Goal: Transaction & Acquisition: Purchase product/service

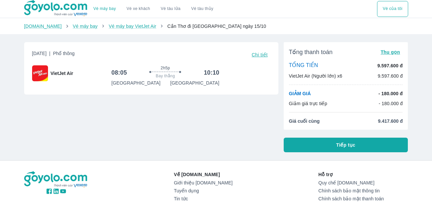
scroll to position [66, 0]
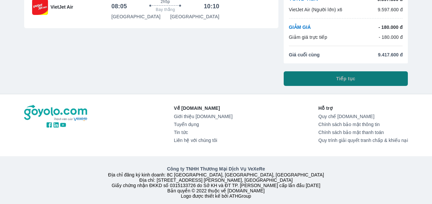
click at [347, 82] on span "Tiếp tục" at bounding box center [345, 78] width 19 height 7
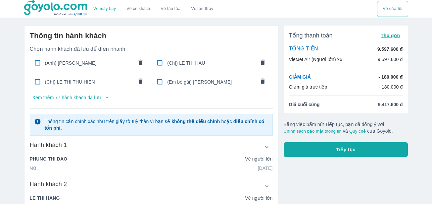
scroll to position [66, 0]
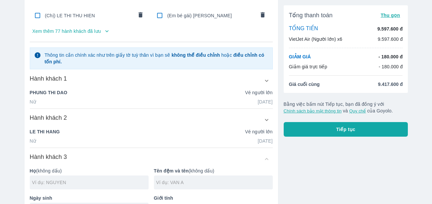
click at [105, 32] on icon "button" at bounding box center [107, 31] width 7 height 7
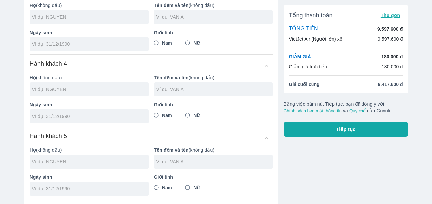
scroll to position [784, 0]
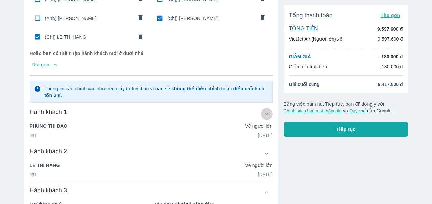
click at [266, 111] on icon "button" at bounding box center [266, 114] width 7 height 7
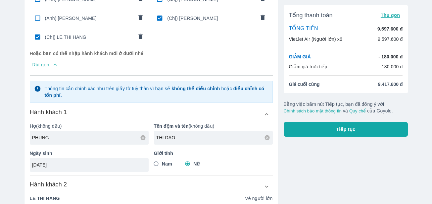
click at [267, 135] on icon at bounding box center [267, 137] width 5 height 5
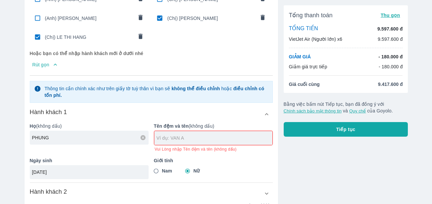
click at [143, 135] on icon at bounding box center [143, 137] width 6 height 6
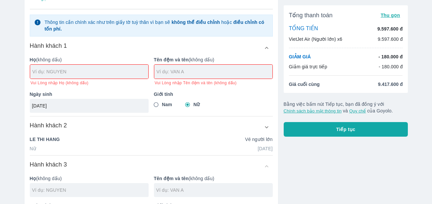
click at [56, 73] on div at bounding box center [89, 72] width 118 height 14
type input "PHAM"
click at [167, 73] on div at bounding box center [213, 72] width 118 height 14
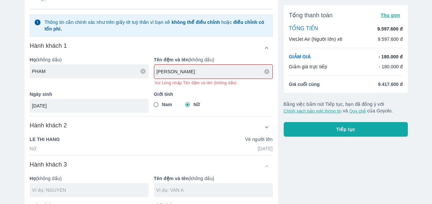
type input "[PERSON_NAME]"
click at [135, 144] on div "Hành khách 2 Họ (không dấu) LE Tên đệm và tên (không dấu) THI HANG Ngày sinh 29…" at bounding box center [151, 138] width 243 height 34
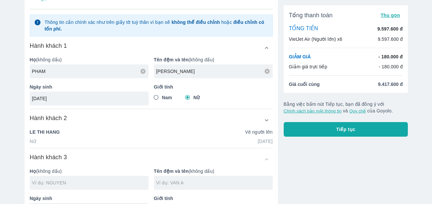
type input "[PERSON_NAME]"
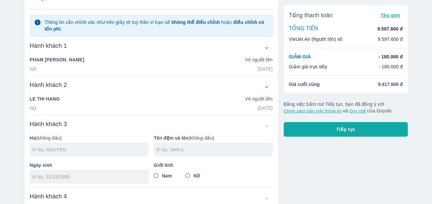
click at [267, 45] on icon "button" at bounding box center [266, 47] width 7 height 7
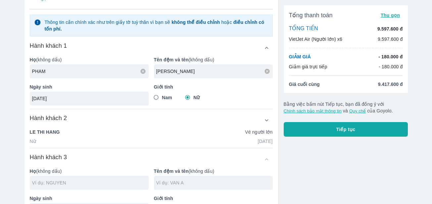
click at [157, 94] on input "Nam" at bounding box center [156, 97] width 12 height 12
radio input "true"
click at [160, 119] on div "Hành khách 2" at bounding box center [151, 120] width 243 height 12
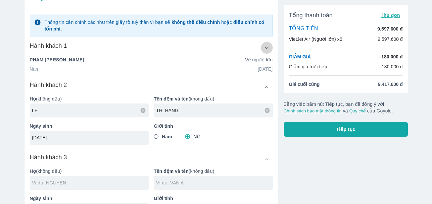
click at [268, 44] on icon "button" at bounding box center [266, 47] width 7 height 7
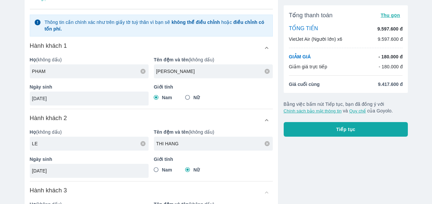
click at [62, 98] on input "15/12/1985" at bounding box center [87, 98] width 110 height 7
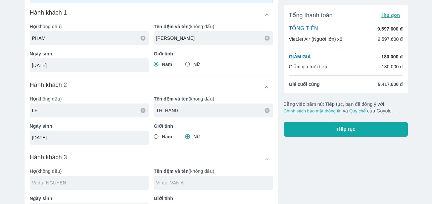
click at [268, 110] on icon at bounding box center [267, 110] width 5 height 5
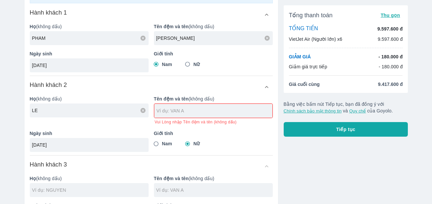
click at [142, 110] on icon at bounding box center [143, 110] width 5 height 5
type input "[PERSON_NAME]"
click at [178, 107] on input "text" at bounding box center [215, 110] width 116 height 7
type input "KHAC HAI"
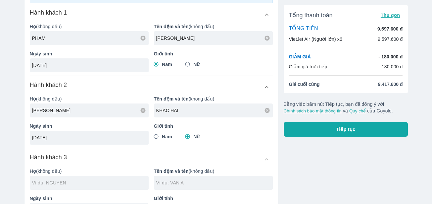
click at [237, 134] on div "Giới tính Nam Nữ" at bounding box center [211, 130] width 124 height 27
click at [156, 134] on input "Nam" at bounding box center [156, 136] width 12 height 12
radio input "true"
click at [66, 135] on input "29/12/1992" at bounding box center [87, 137] width 110 height 7
type input "2"
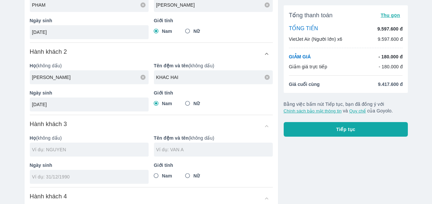
scroll to position [949, 0]
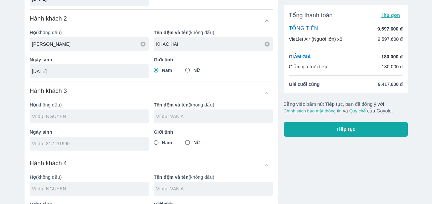
type input "06/06/1974"
click at [56, 113] on input "text" at bounding box center [90, 116] width 117 height 7
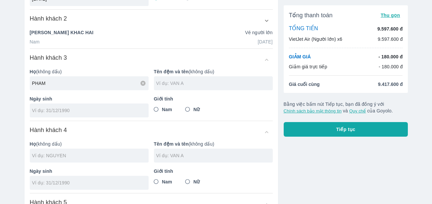
type input "PHAM"
click at [173, 80] on input "text" at bounding box center [214, 83] width 117 height 7
type input "THI HA"
click at [186, 106] on input "Nữ" at bounding box center [188, 109] width 12 height 12
radio input "true"
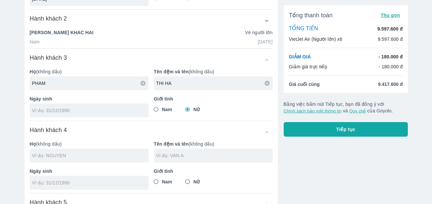
scroll to position [1016, 0]
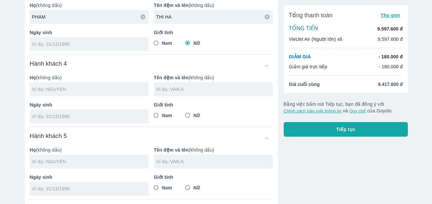
click at [55, 92] on div at bounding box center [89, 89] width 119 height 14
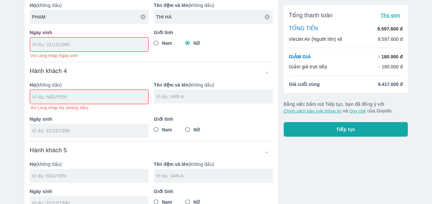
click at [50, 41] on input "tel" at bounding box center [86, 44] width 109 height 7
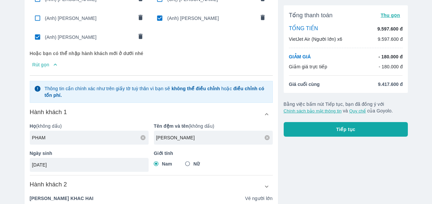
scroll to position [817, 0]
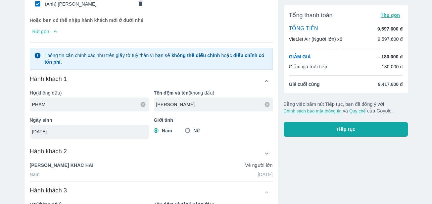
click at [62, 130] on input "15/12/1985" at bounding box center [87, 131] width 110 height 7
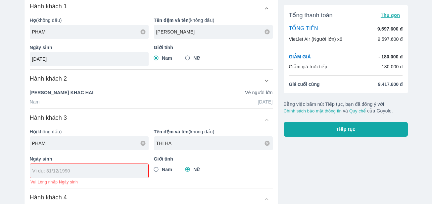
scroll to position [856, 0]
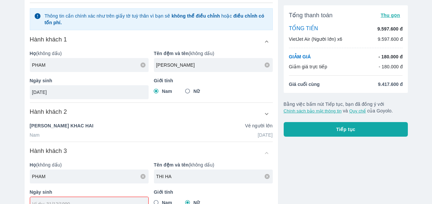
click at [69, 91] on input "15/12/1985" at bounding box center [87, 92] width 110 height 7
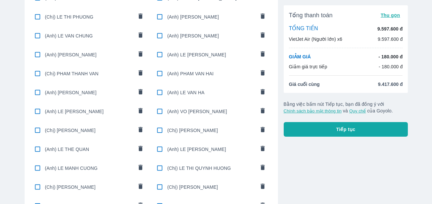
scroll to position [743, 0]
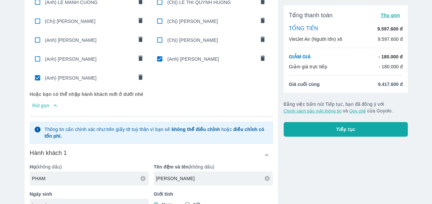
click at [141, 74] on icon "comments" at bounding box center [140, 76] width 4 height 5
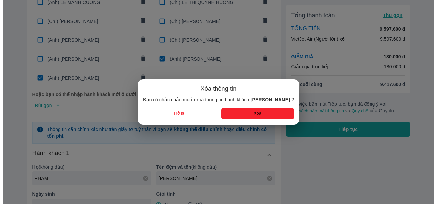
scroll to position [956, 0]
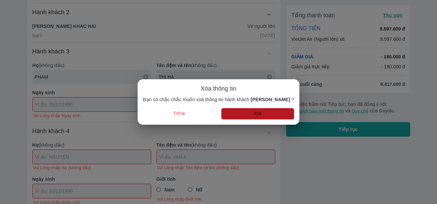
click at [241, 113] on button "Xoá" at bounding box center [258, 113] width 73 height 11
radio input "false"
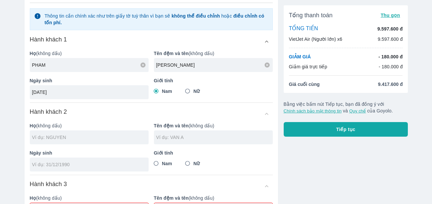
scroll to position [804, 0]
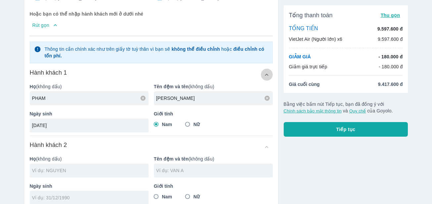
click at [264, 73] on icon "button" at bounding box center [266, 74] width 7 height 7
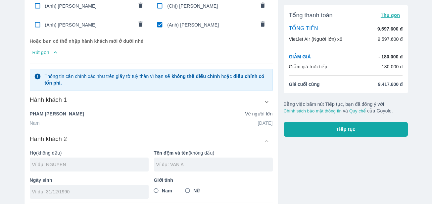
scroll to position [744, 0]
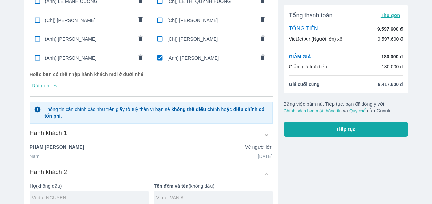
click at [260, 54] on icon "comments" at bounding box center [262, 57] width 7 height 7
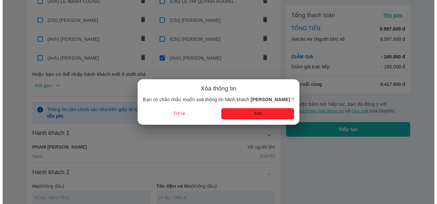
scroll to position [910, 0]
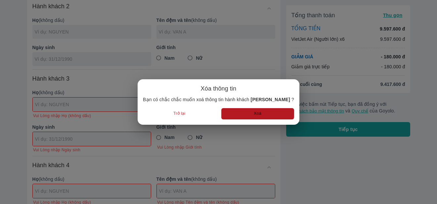
click at [254, 111] on button "Xoá" at bounding box center [258, 113] width 73 height 11
radio input "false"
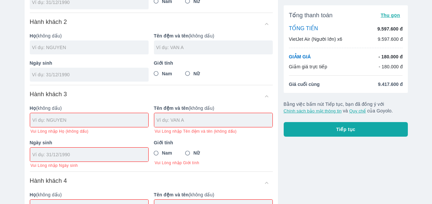
scroll to position [762, 0]
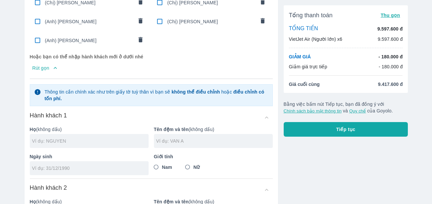
click at [56, 137] on input "text" at bounding box center [90, 140] width 117 height 7
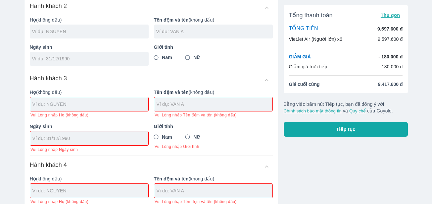
click at [55, 103] on input "text" at bounding box center [90, 104] width 116 height 7
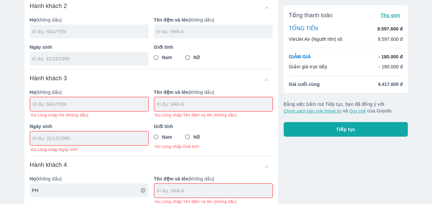
type input "PH"
click at [43, 97] on div at bounding box center [89, 104] width 118 height 14
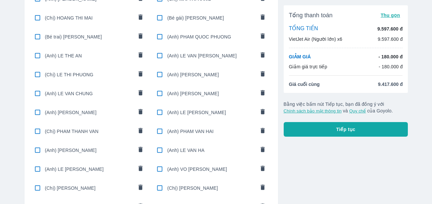
scroll to position [686, 0]
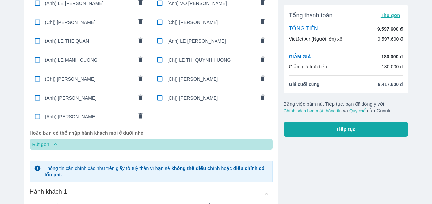
click at [54, 142] on icon "button" at bounding box center [55, 144] width 7 height 7
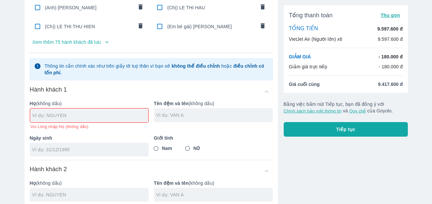
scroll to position [0, 0]
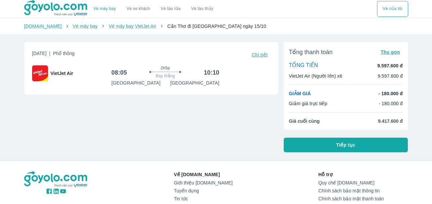
scroll to position [79, 0]
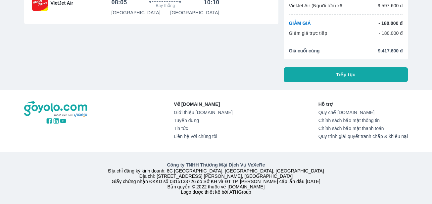
click at [327, 67] on button "Tiếp tục" at bounding box center [346, 74] width 125 height 15
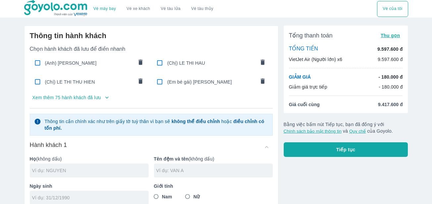
click at [68, 170] on input "text" at bounding box center [90, 170] width 117 height 7
type input "PHAM"
click at [170, 172] on input "text" at bounding box center [214, 170] width 117 height 7
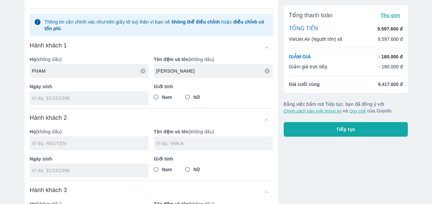
type input "[PERSON_NAME]"
click at [55, 102] on div at bounding box center [89, 98] width 119 height 14
type input "[DATE]"
click at [157, 99] on input "Nam" at bounding box center [156, 97] width 12 height 12
radio input "true"
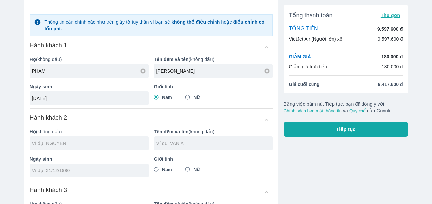
scroll to position [132, 0]
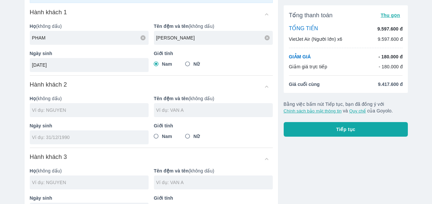
click at [54, 116] on div at bounding box center [89, 110] width 119 height 14
type input "[PERSON_NAME]"
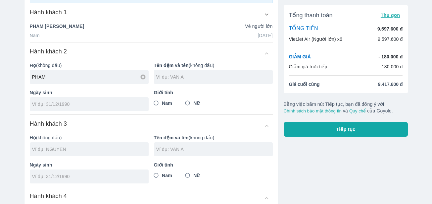
type input "PHAM"
drag, startPoint x: 189, startPoint y: 73, endPoint x: 178, endPoint y: 79, distance: 12.3
click at [187, 74] on div at bounding box center [213, 77] width 119 height 14
type input "THI HUYNH MAI"
click at [189, 103] on input "Nữ" at bounding box center [188, 103] width 12 height 12
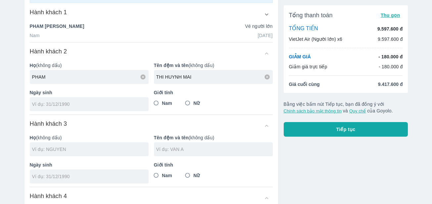
radio input "true"
click at [66, 106] on input "tel" at bounding box center [87, 104] width 110 height 7
type input "[DATE]"
click at [99, 122] on div "Hành khách 3" at bounding box center [151, 126] width 243 height 12
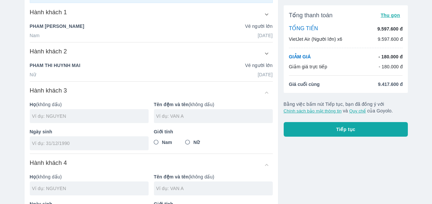
scroll to position [166, 0]
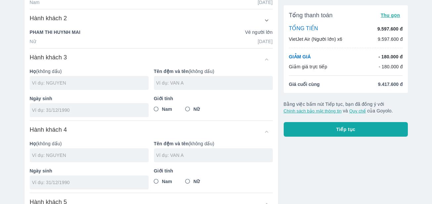
click at [72, 86] on input "text" at bounding box center [90, 82] width 117 height 7
type input "[PERSON_NAME]"
click at [177, 83] on input "text" at bounding box center [214, 82] width 117 height 7
type input "KHAC HAI"
click at [157, 108] on input "Nam" at bounding box center [156, 109] width 12 height 12
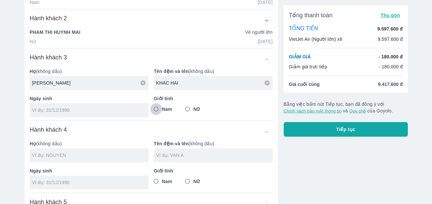
radio input "true"
click at [55, 114] on div at bounding box center [89, 110] width 119 height 14
type input "[DATE]"
click at [118, 140] on div "Họ (không dấu)" at bounding box center [87, 148] width 124 height 27
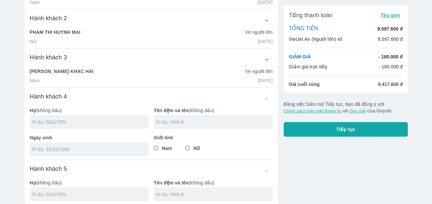
scroll to position [232, 0]
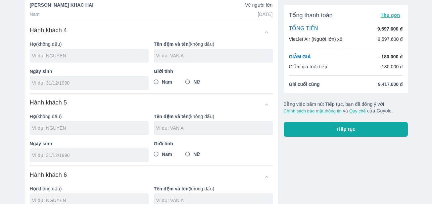
click at [46, 59] on input "text" at bounding box center [90, 55] width 117 height 7
type input "PHAM"
click at [168, 55] on input "text" at bounding box center [214, 55] width 117 height 7
type input "THI HA"
click at [189, 82] on input "Nữ" at bounding box center [188, 82] width 12 height 12
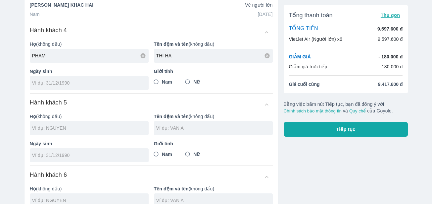
radio input "true"
click at [48, 82] on input "tel" at bounding box center [87, 82] width 110 height 7
type input "[DATE]"
click at [103, 105] on div "Hành khách 5" at bounding box center [151, 104] width 243 height 12
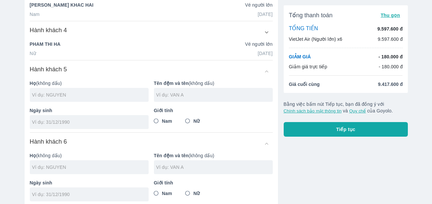
scroll to position [265, 0]
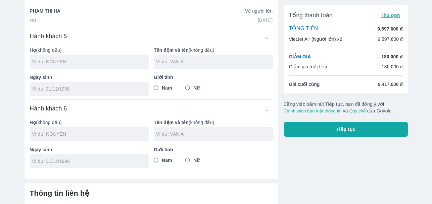
click at [56, 65] on div at bounding box center [89, 62] width 119 height 14
type input "HUYNH"
click at [176, 65] on input "text" at bounding box center [214, 61] width 117 height 7
type input "THI LOC"
click at [63, 90] on input "tel" at bounding box center [87, 88] width 110 height 7
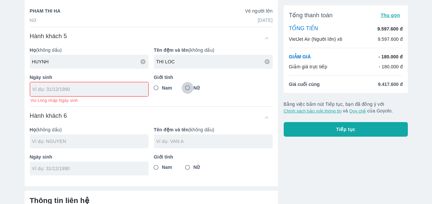
click at [190, 87] on input "Nữ" at bounding box center [188, 88] width 12 height 12
radio input "true"
click at [35, 91] on input "tel" at bounding box center [86, 89] width 109 height 7
type input "9"
type input "[DATE]"
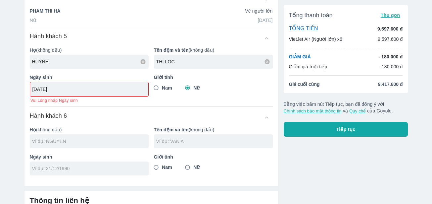
click at [104, 115] on div "Hành khách 6 Họ (không dấu) Tên đệm và tên (không dấu) Ngày sinh Giới tính Nam …" at bounding box center [151, 144] width 243 height 64
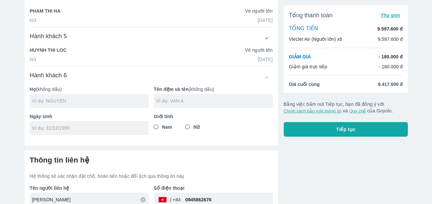
click at [45, 103] on input "text" at bounding box center [90, 100] width 117 height 7
type input "PHAM"
click at [180, 101] on input "text" at bounding box center [214, 100] width 117 height 7
type input "THI NA"
click at [188, 129] on input "Nữ" at bounding box center [188, 127] width 12 height 12
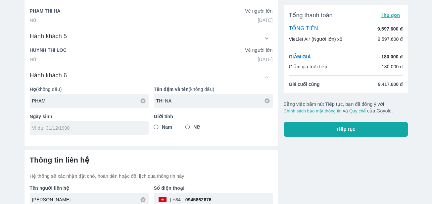
radio input "true"
click at [49, 132] on div at bounding box center [89, 128] width 119 height 14
type input "[DATE]"
click at [137, 158] on h6 "Thông tin liên hệ" at bounding box center [151, 159] width 243 height 9
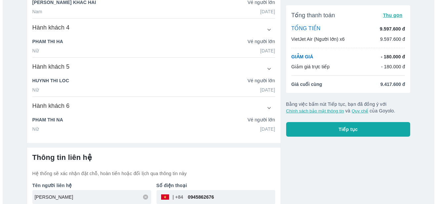
scroll to position [268, 0]
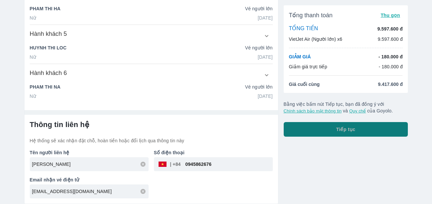
click at [344, 130] on span "Tiếp tục" at bounding box center [345, 129] width 19 height 7
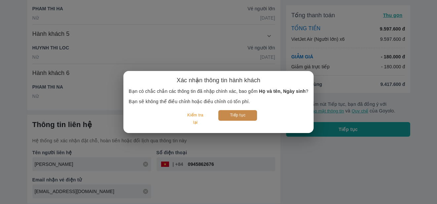
click at [239, 116] on button "Tiếp tục" at bounding box center [238, 115] width 39 height 10
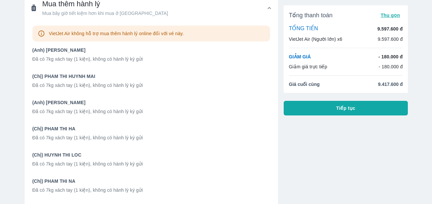
scroll to position [66, 0]
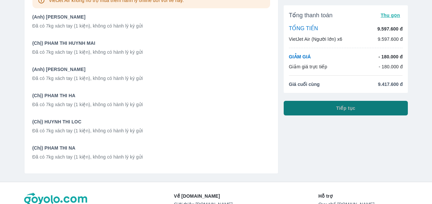
click at [348, 109] on span "Tiếp tục" at bounding box center [345, 108] width 19 height 7
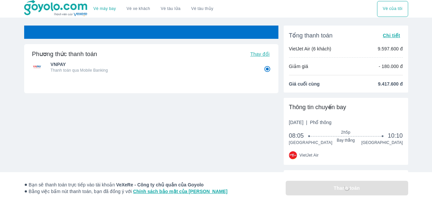
radio input "false"
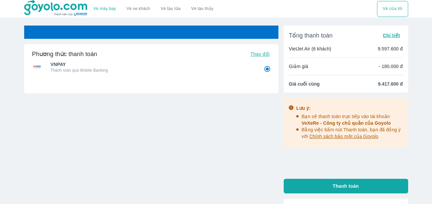
radio input "false"
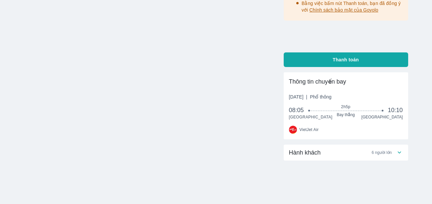
scroll to position [127, 0]
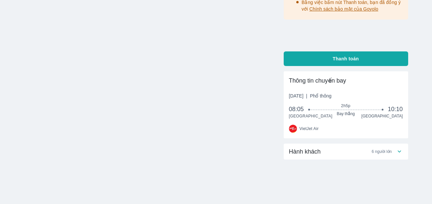
click at [400, 151] on icon at bounding box center [399, 151] width 7 height 7
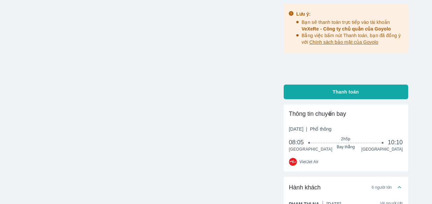
scroll to position [0, 0]
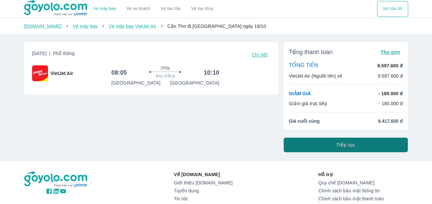
click at [340, 146] on span "Tiếp tục" at bounding box center [345, 144] width 19 height 7
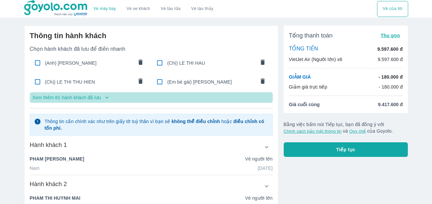
click at [107, 98] on icon "button" at bounding box center [106, 97] width 3 height 2
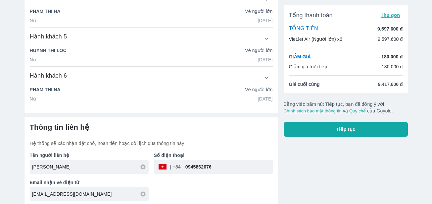
scroll to position [954, 0]
